Goal: Use online tool/utility: Utilize a website feature to perform a specific function

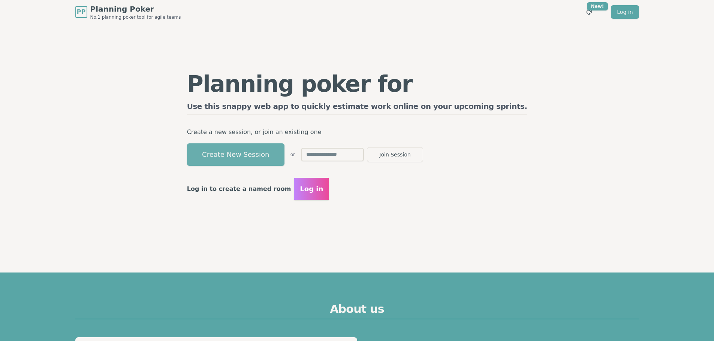
click at [250, 155] on button "Create New Session" at bounding box center [235, 154] width 97 height 22
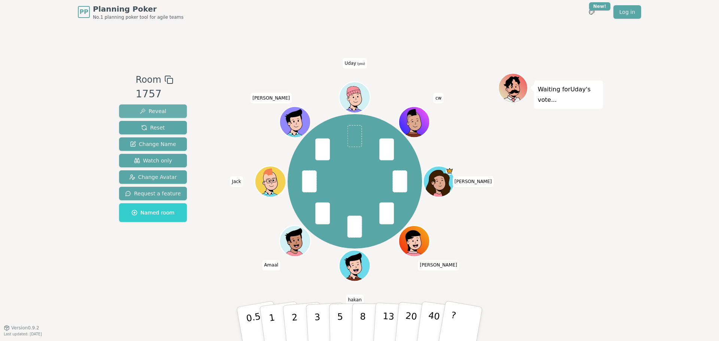
click at [162, 108] on span "Reveal" at bounding box center [153, 111] width 27 height 7
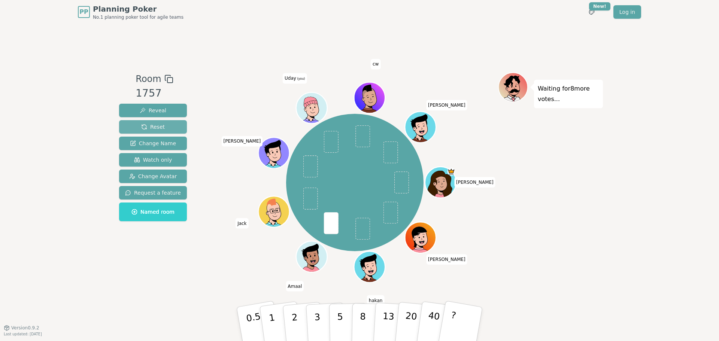
click at [156, 128] on span "Reset" at bounding box center [153, 126] width 24 height 7
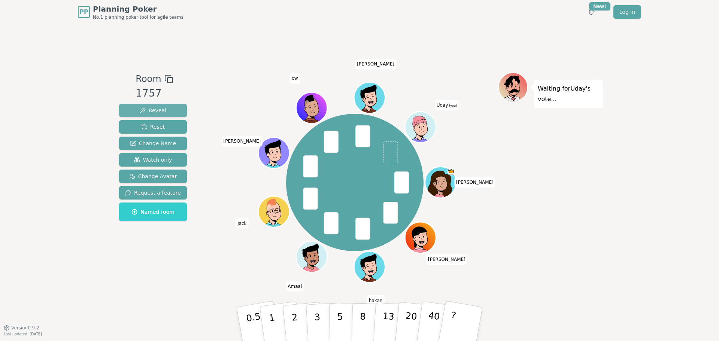
click at [156, 110] on span "Reveal" at bounding box center [153, 110] width 27 height 7
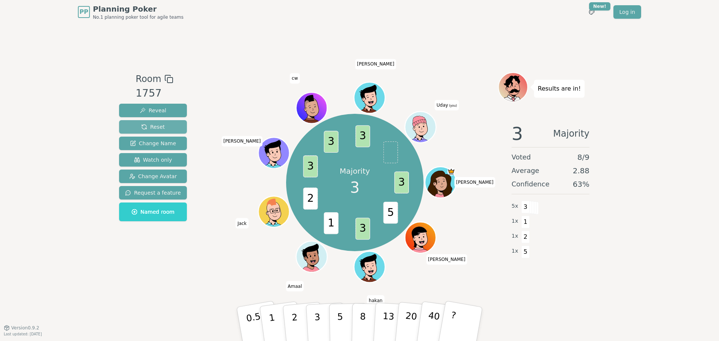
click at [158, 127] on span "Reset" at bounding box center [153, 126] width 24 height 7
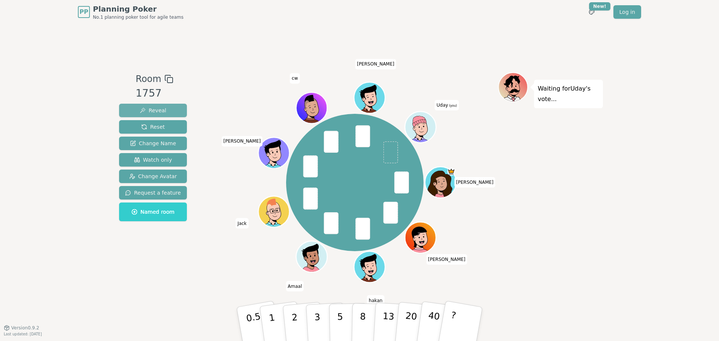
click at [164, 112] on button "Reveal" at bounding box center [153, 110] width 68 height 13
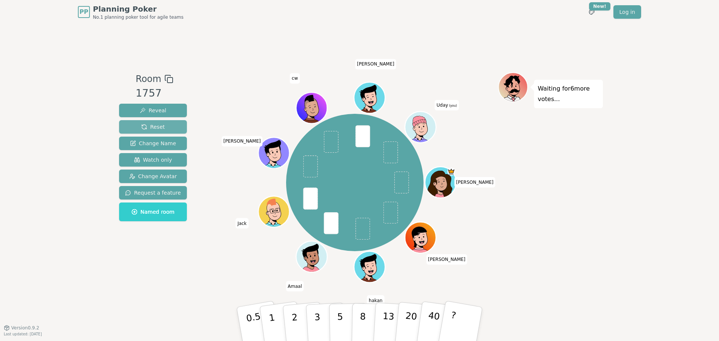
click at [145, 129] on span "Reset" at bounding box center [153, 126] width 24 height 7
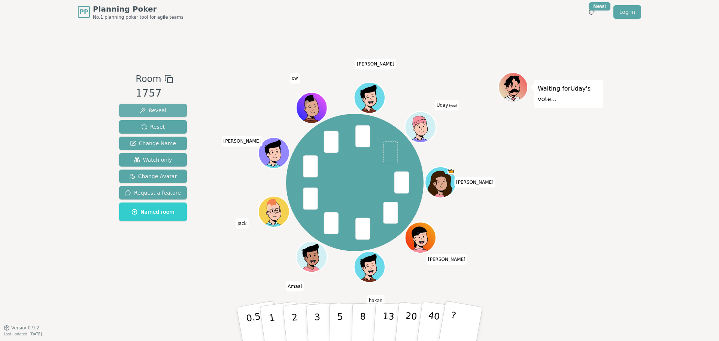
click at [161, 112] on span "Reveal" at bounding box center [153, 110] width 27 height 7
